Goal: Transaction & Acquisition: Purchase product/service

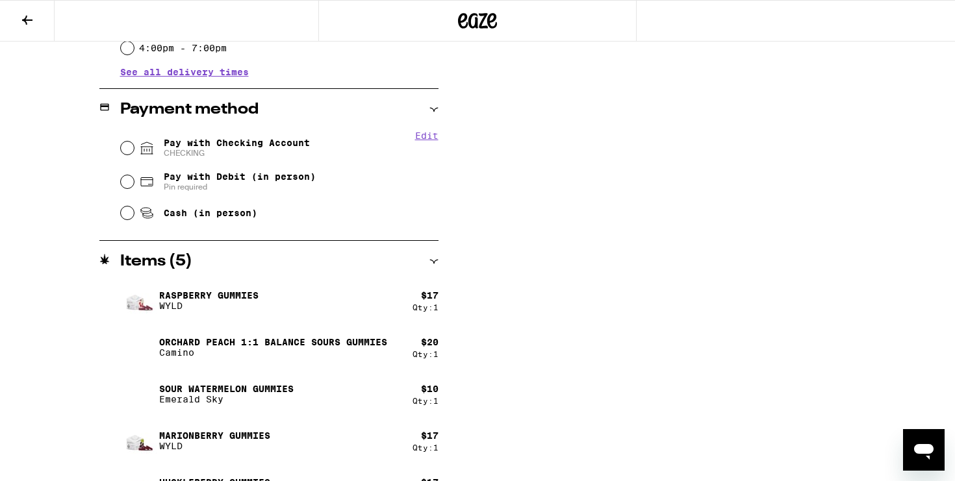
scroll to position [516, 0]
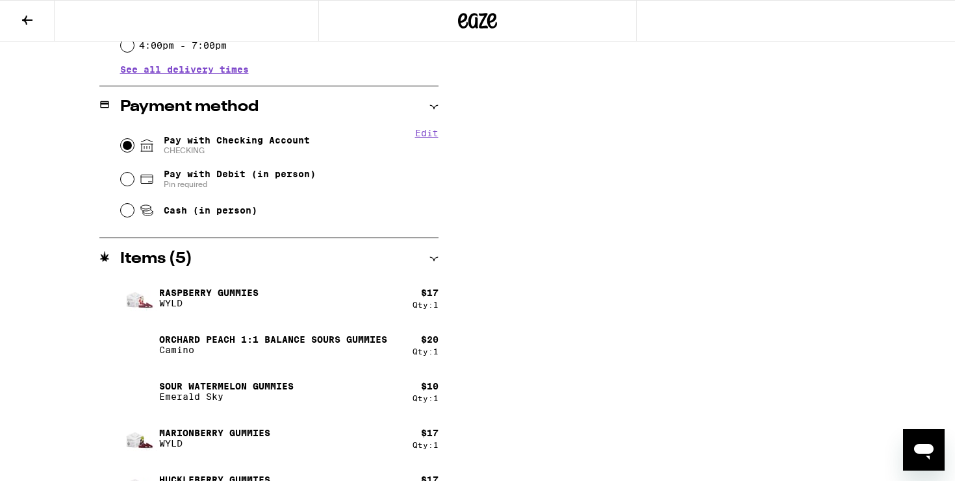
click at [123, 149] on input "Pay with Checking Account CHECKING" at bounding box center [127, 145] width 13 height 13
radio input "true"
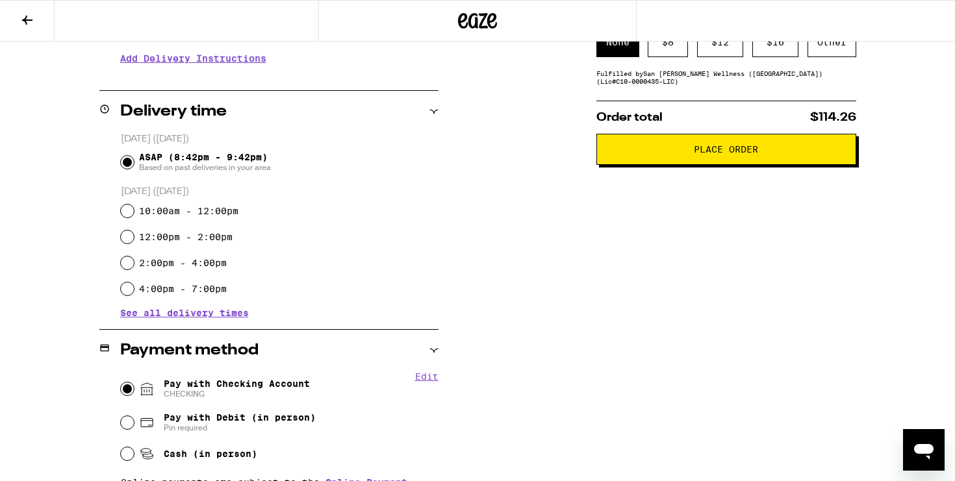
scroll to position [0, 0]
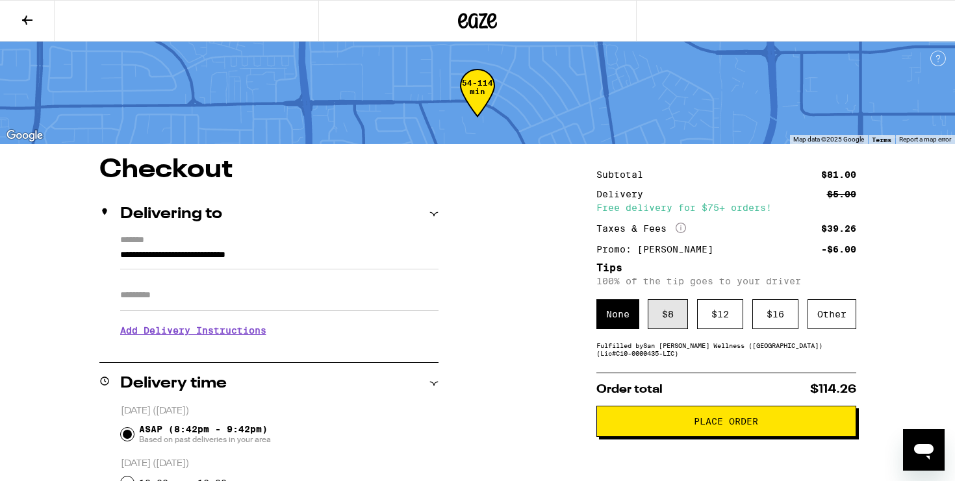
click at [671, 327] on div "$ 8" at bounding box center [667, 314] width 40 height 30
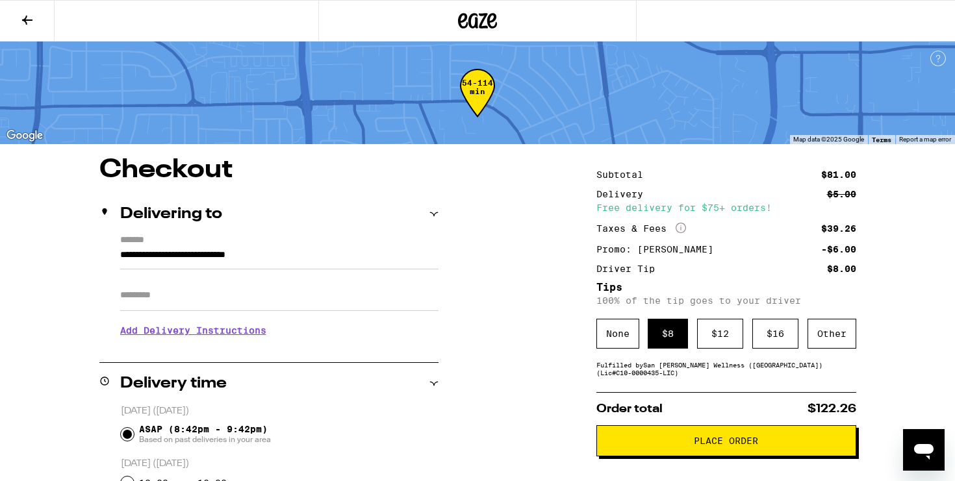
click at [702, 445] on span "Place Order" at bounding box center [726, 440] width 64 height 9
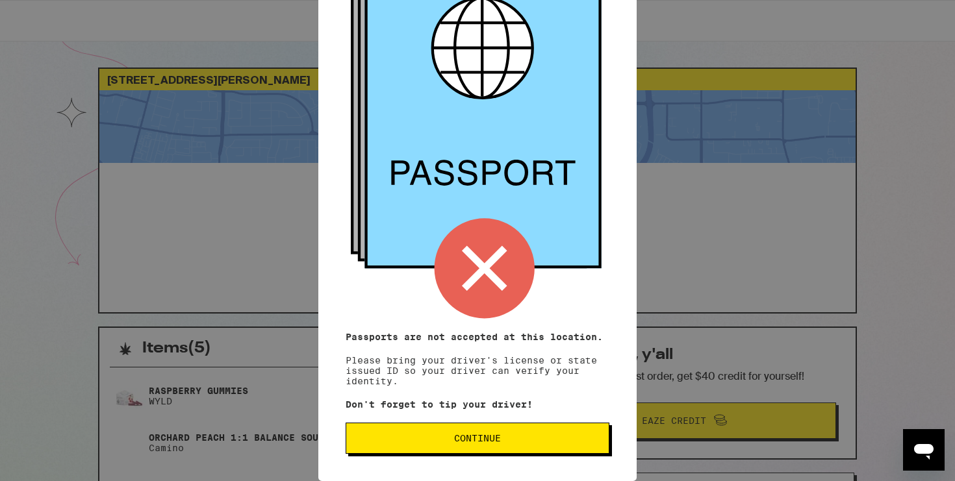
scroll to position [120, 0]
click at [494, 437] on span "Continue" at bounding box center [477, 438] width 47 height 9
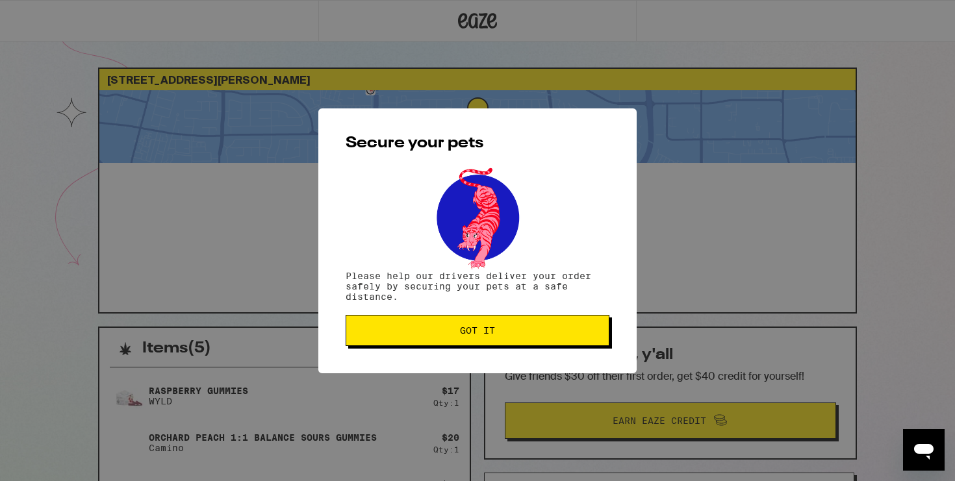
click at [499, 333] on span "Got it" at bounding box center [478, 330] width 242 height 9
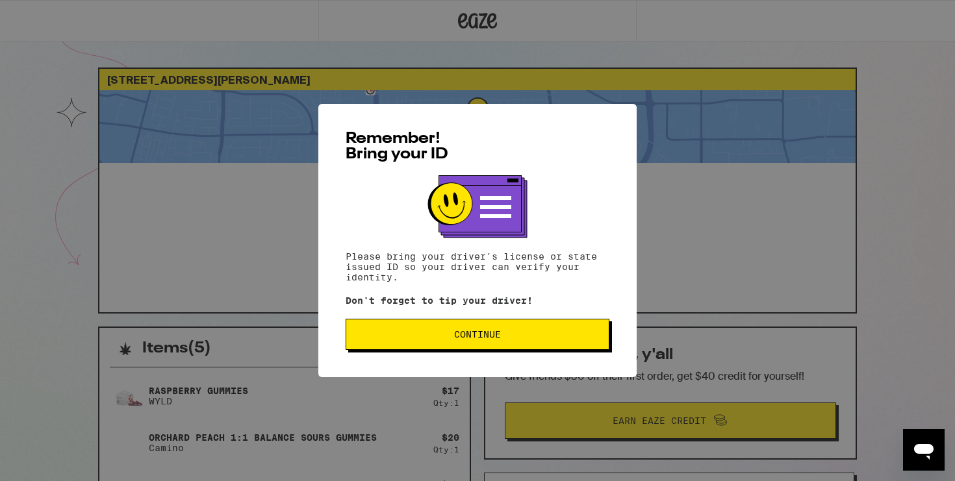
click at [494, 337] on span "Continue" at bounding box center [477, 334] width 47 height 9
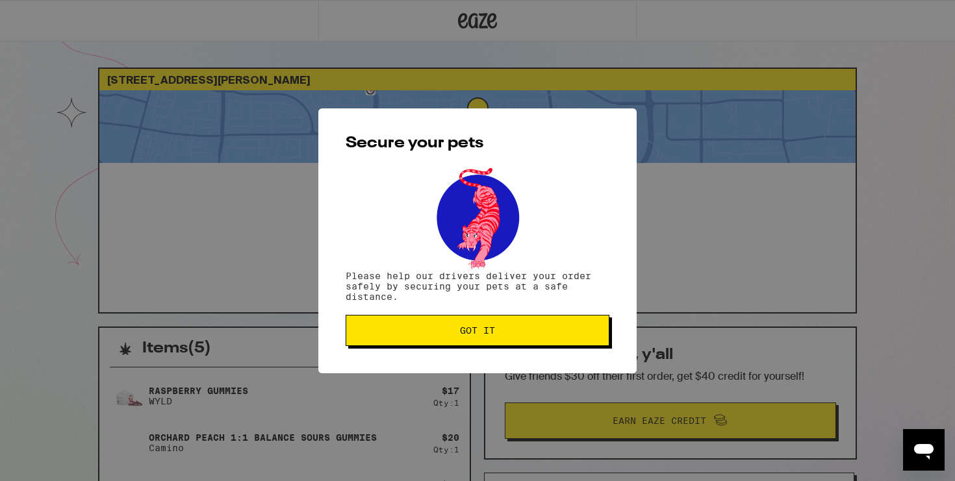
click at [469, 335] on span "Got it" at bounding box center [477, 330] width 35 height 9
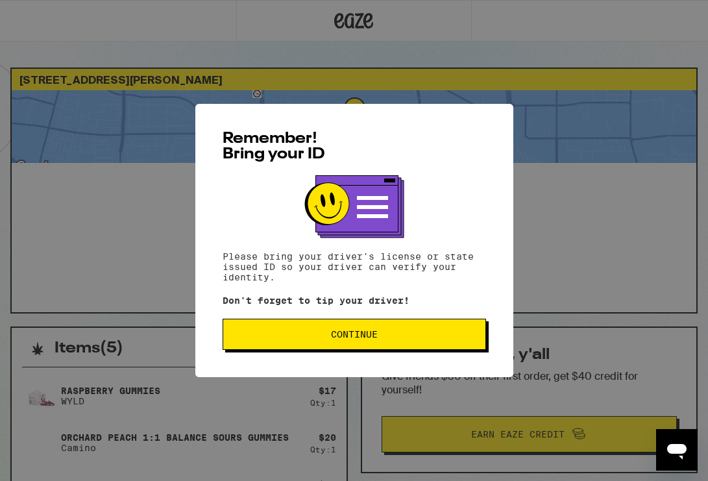
click at [392, 327] on button "Continue" at bounding box center [355, 334] width 264 height 31
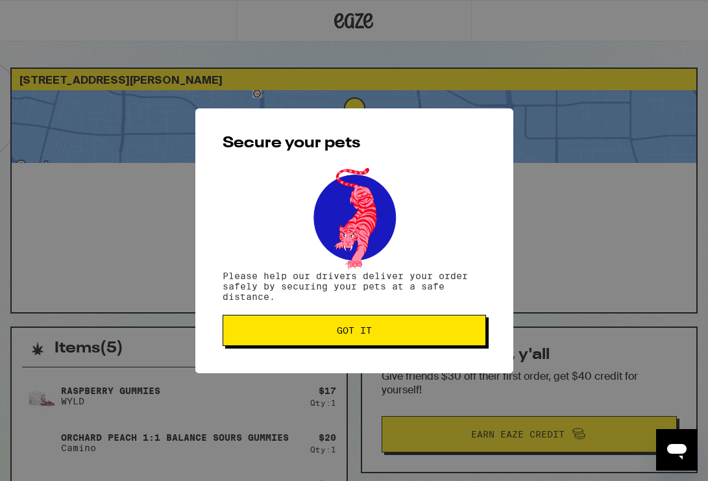
click at [397, 330] on span "Got it" at bounding box center [355, 330] width 242 height 9
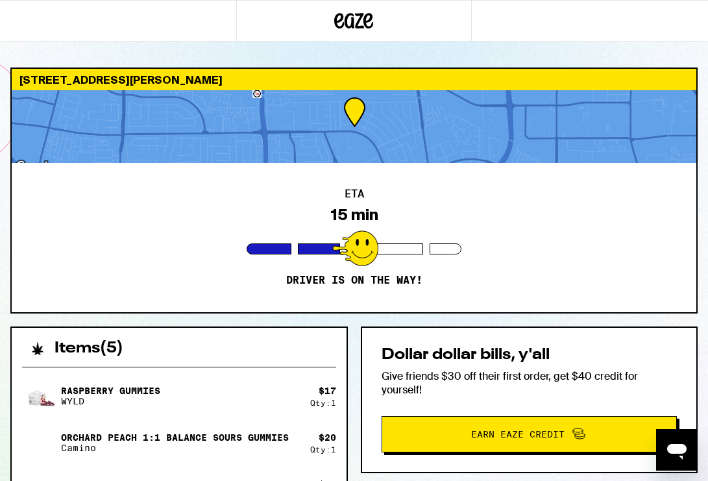
click at [361, 269] on div "ETA 15 min Driver is on the way!" at bounding box center [354, 237] width 685 height 149
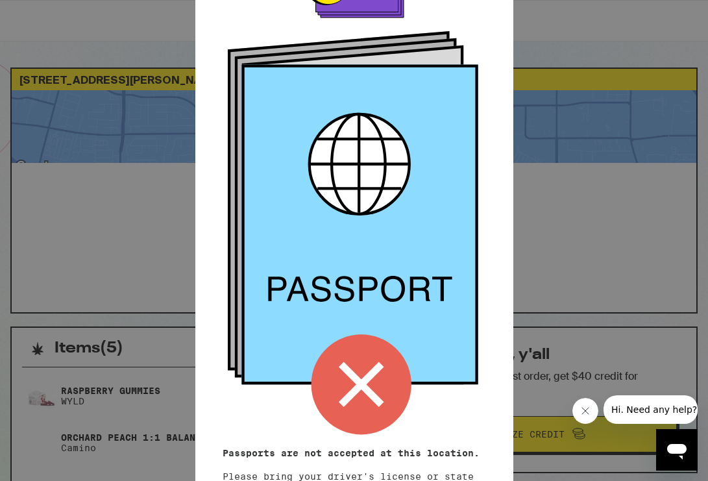
click at [365, 382] on icon at bounding box center [360, 384] width 45 height 45
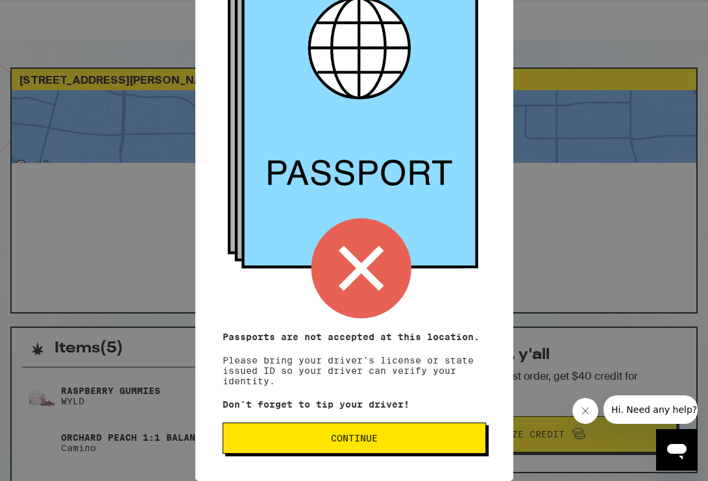
click at [355, 449] on button "Continue" at bounding box center [355, 438] width 264 height 31
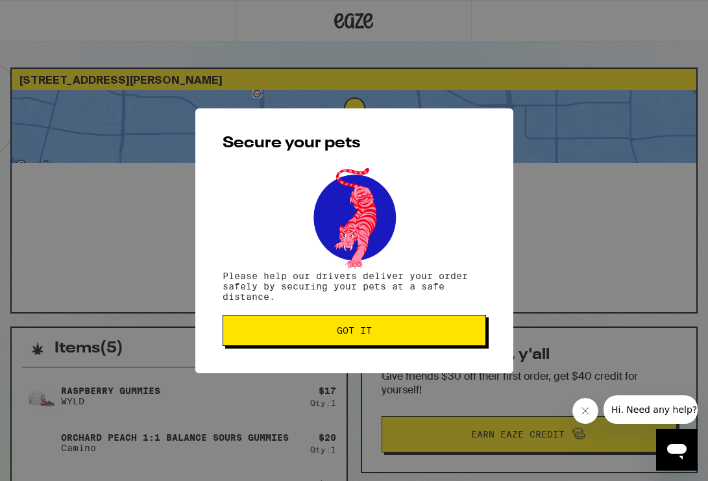
click at [403, 335] on span "Got it" at bounding box center [355, 330] width 242 height 9
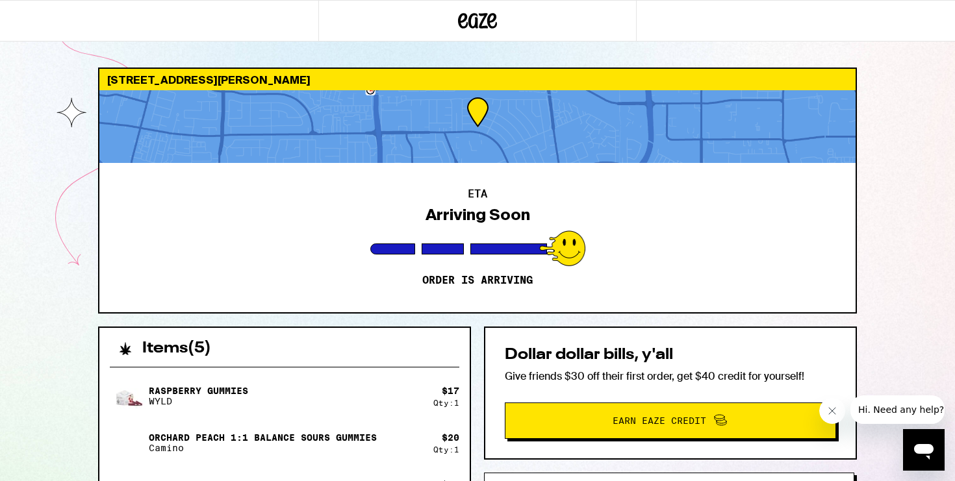
click at [696, 157] on div at bounding box center [477, 126] width 756 height 73
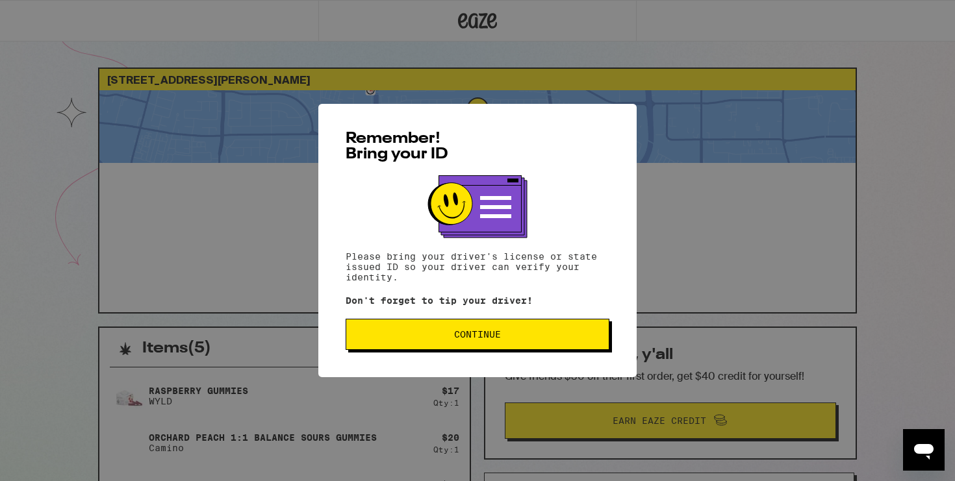
click at [487, 336] on span "Continue" at bounding box center [477, 334] width 47 height 9
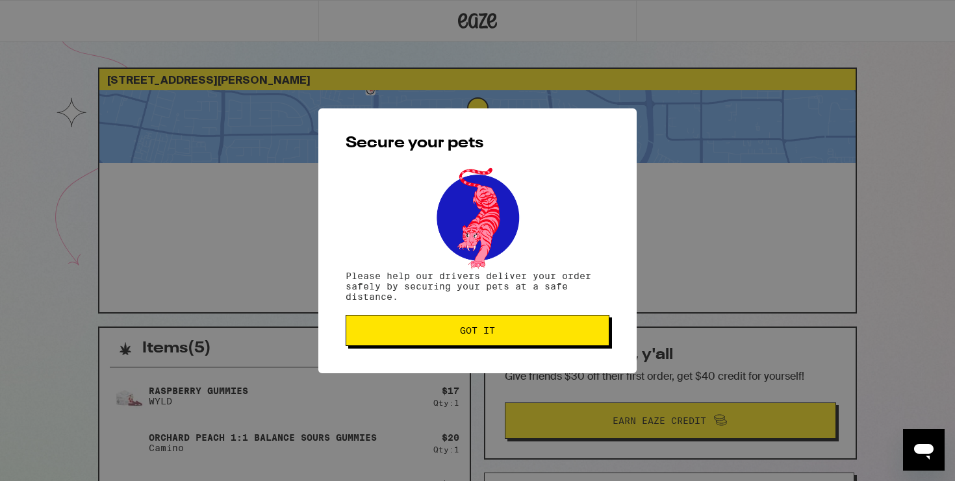
click at [487, 335] on span "Got it" at bounding box center [477, 330] width 35 height 9
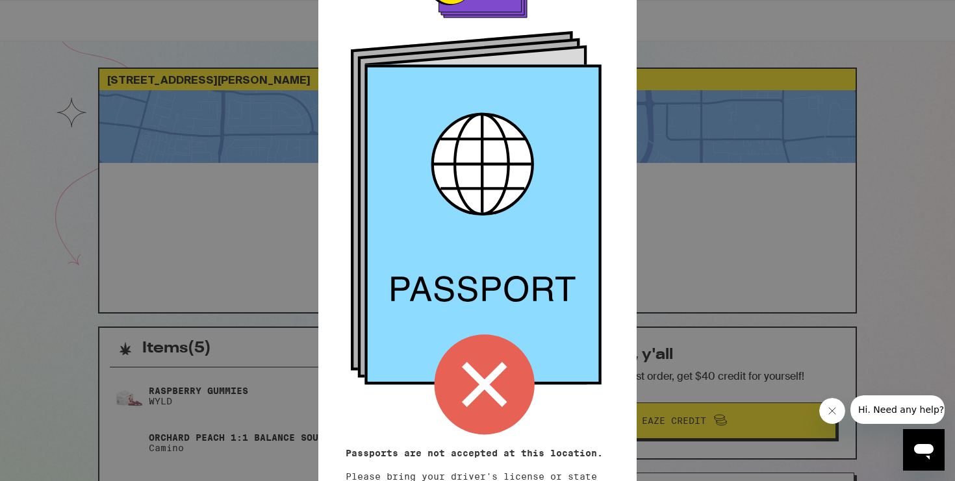
click at [511, 436] on div at bounding box center [477, 201] width 264 height 492
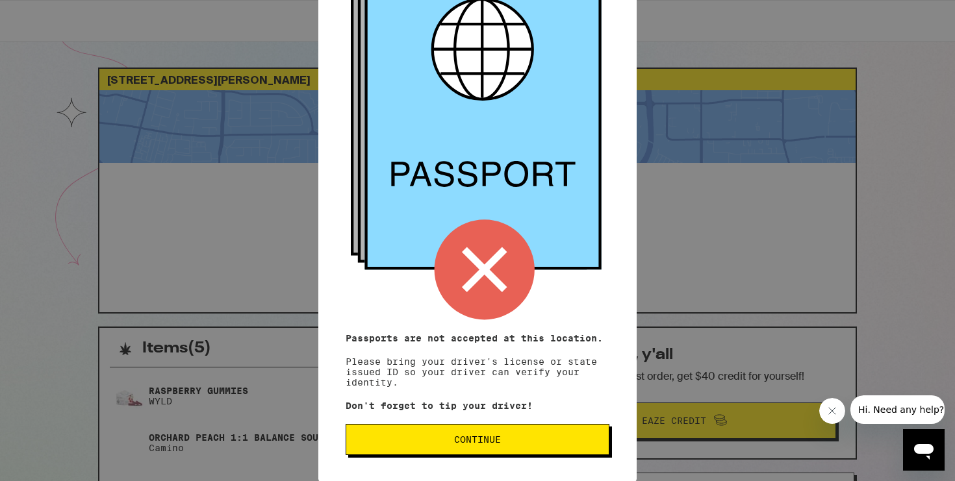
scroll to position [120, 0]
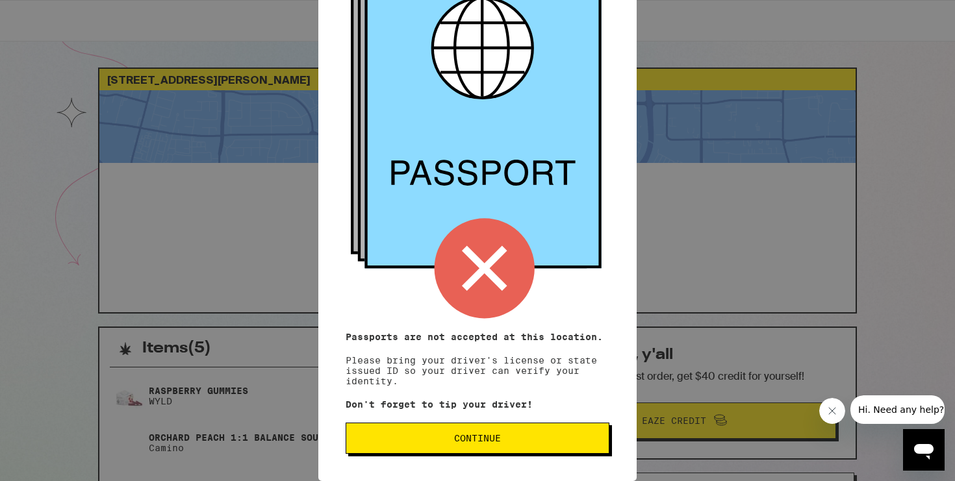
click at [510, 436] on span "Continue" at bounding box center [478, 438] width 242 height 9
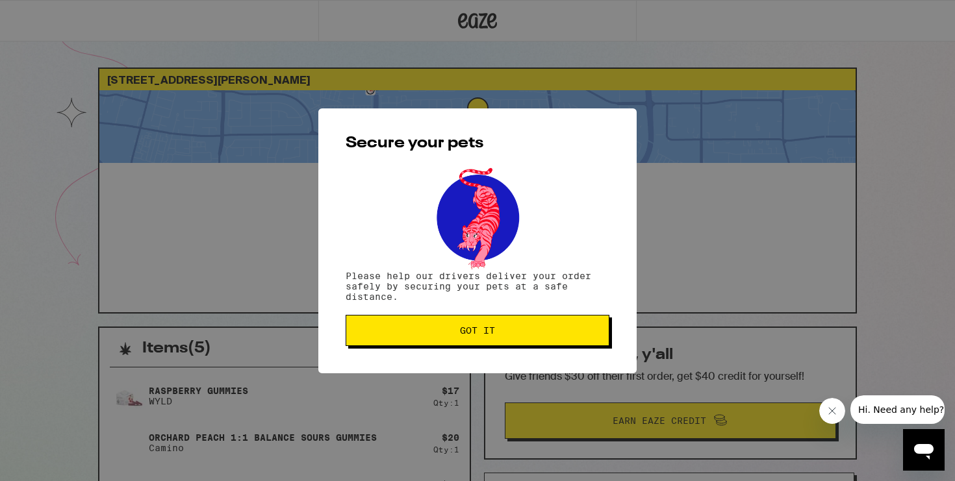
click at [492, 315] on div "Secure your pets Please help our drivers deliver your order safely by securing …" at bounding box center [477, 240] width 318 height 265
click at [489, 330] on span "Got it" at bounding box center [477, 330] width 35 height 9
